Goal: Find contact information: Find contact information

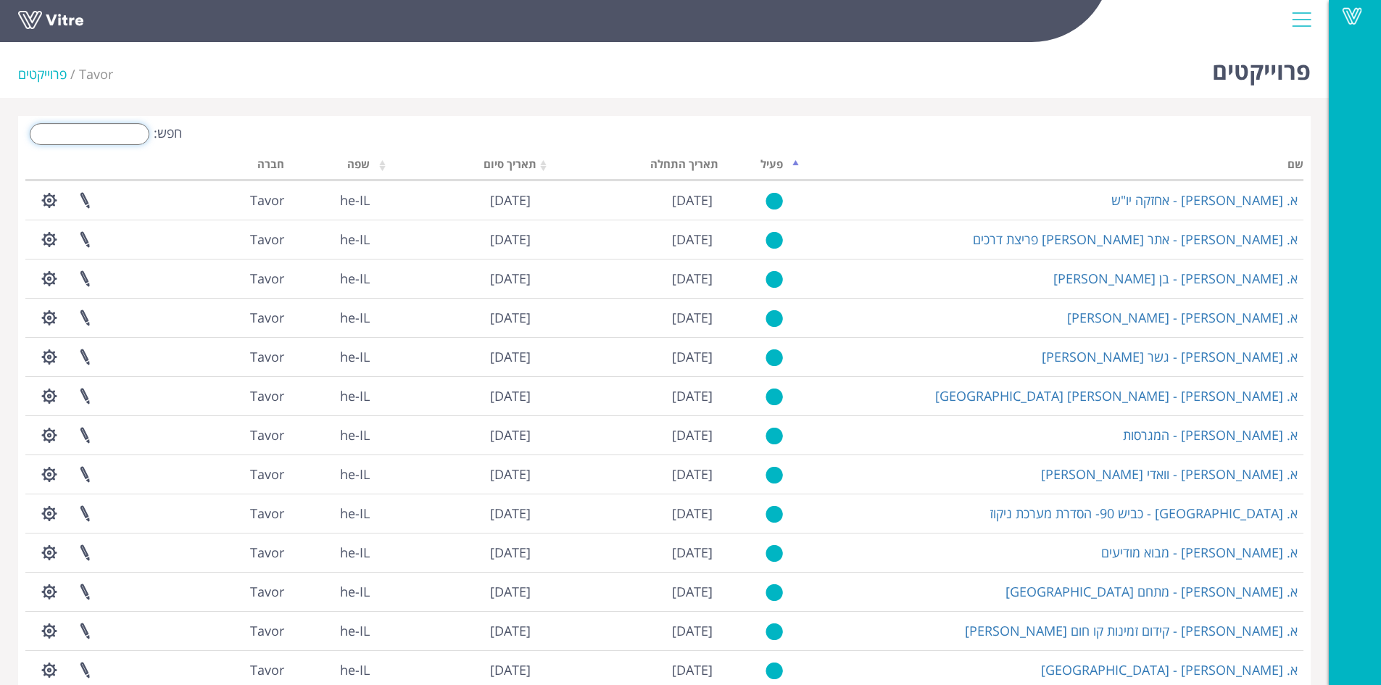
click at [115, 135] on input "חפש:" at bounding box center [90, 134] width 120 height 22
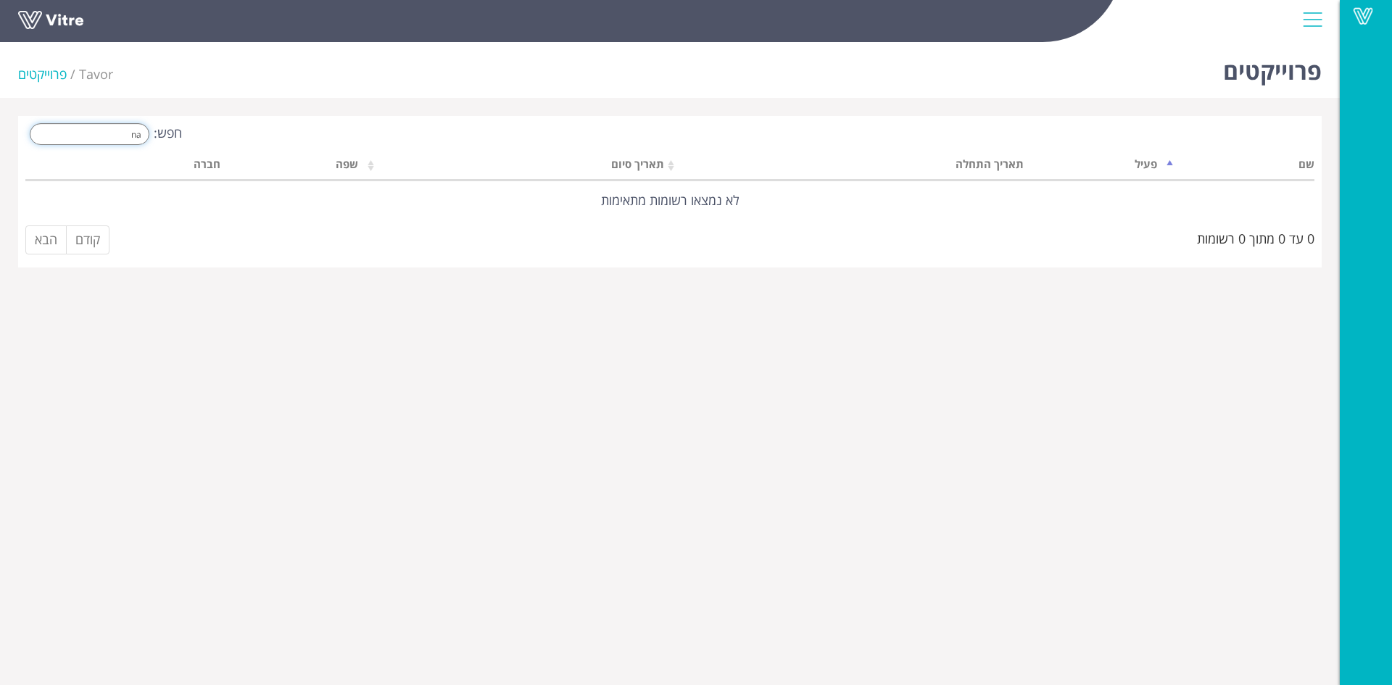
type input "n"
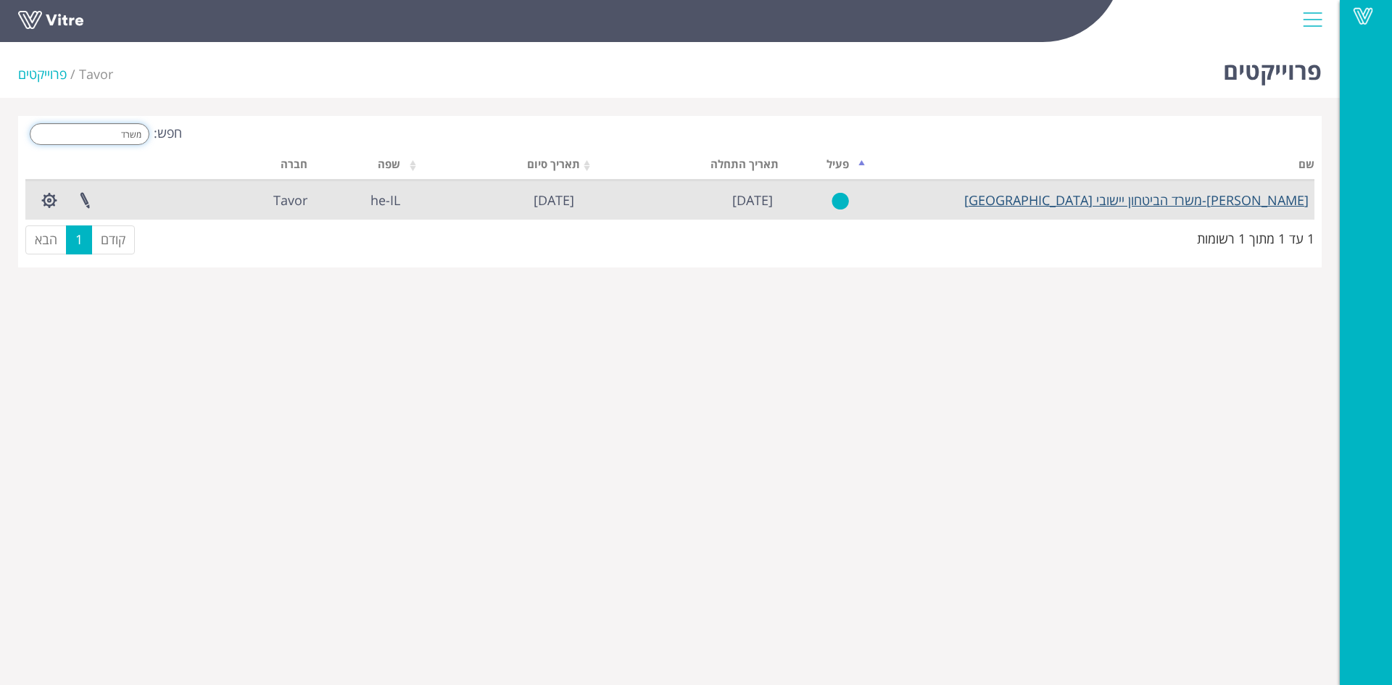
type input "משרד"
click at [1175, 194] on link "[PERSON_NAME]-משרד הביטחון יישובי [GEOGRAPHIC_DATA]" at bounding box center [1136, 199] width 344 height 17
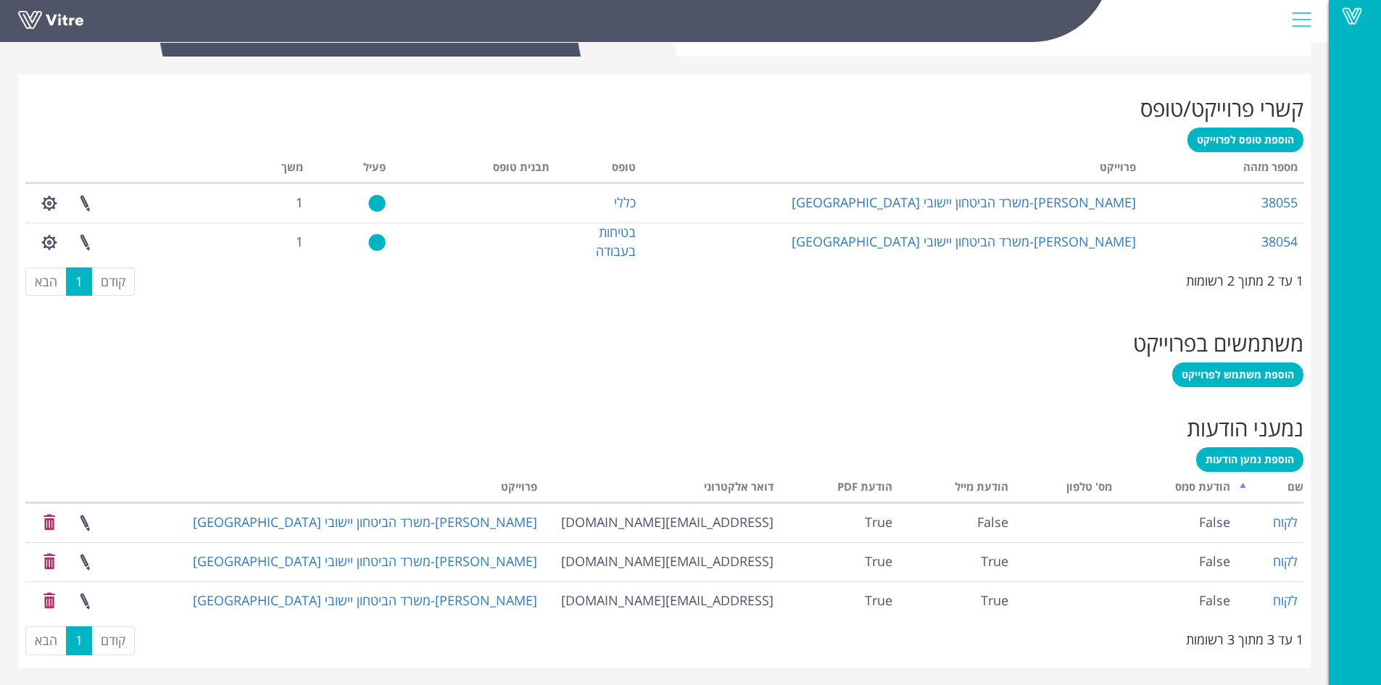
scroll to position [550, 0]
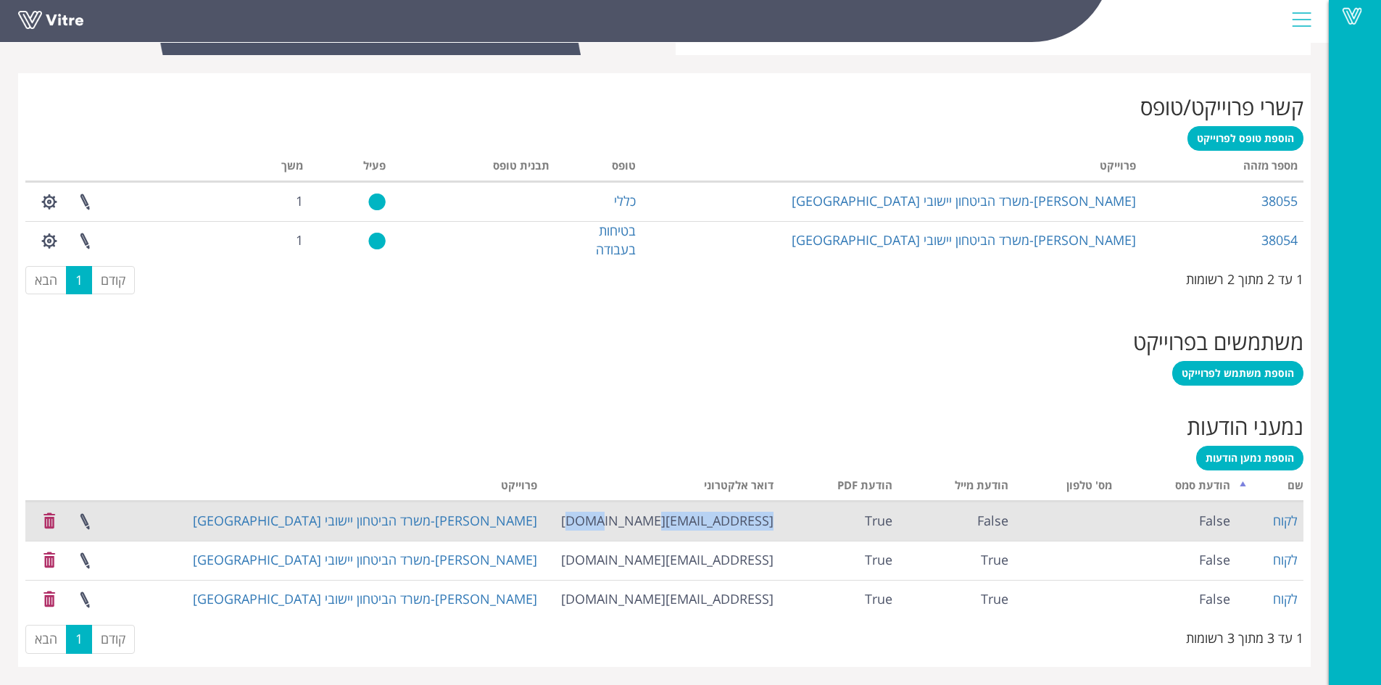
drag, startPoint x: 653, startPoint y: 520, endPoint x: 774, endPoint y: 528, distance: 121.3
click at [774, 528] on td "evyatar@olenik.co.il" at bounding box center [661, 521] width 236 height 39
copy td "evyatar@olenik.co.il"
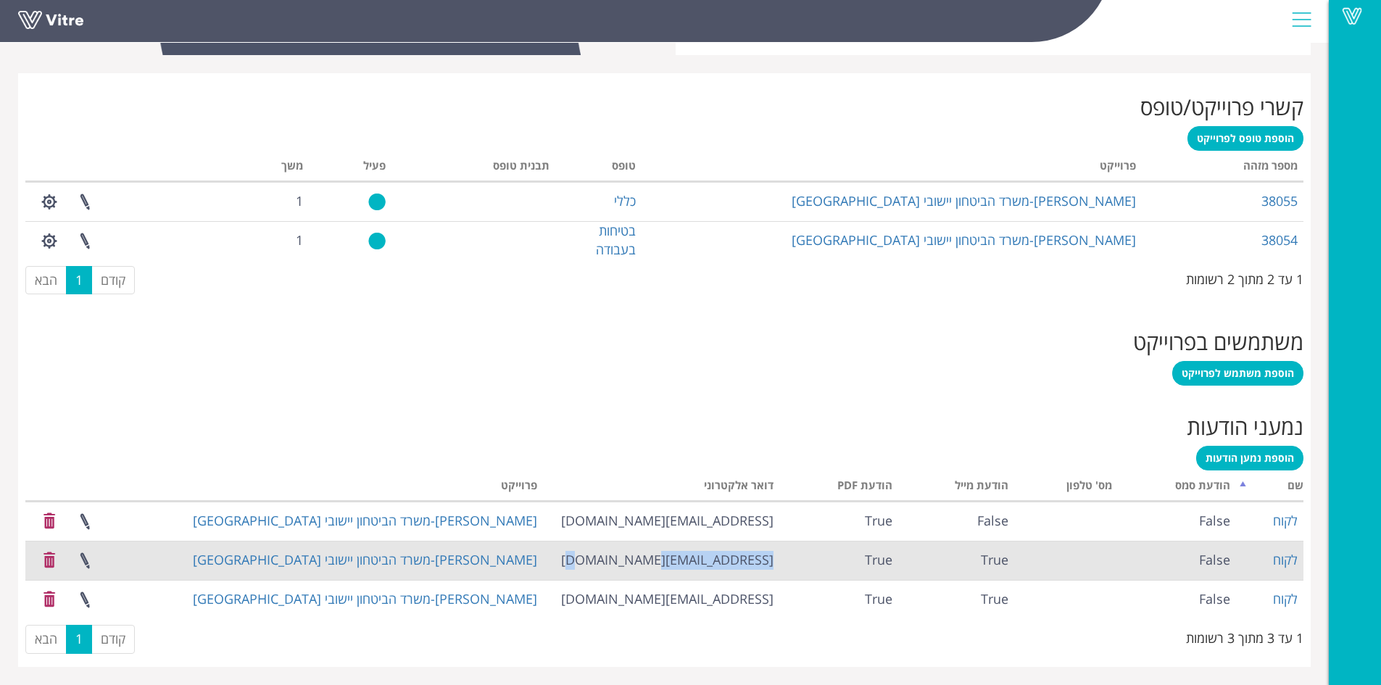
drag, startPoint x: 667, startPoint y: 559, endPoint x: 773, endPoint y: 567, distance: 106.8
click at [773, 567] on td "hemi@olenik.co.il" at bounding box center [661, 560] width 236 height 39
copy td "hemi@olenik.co.il"
